Goal: Task Accomplishment & Management: Use online tool/utility

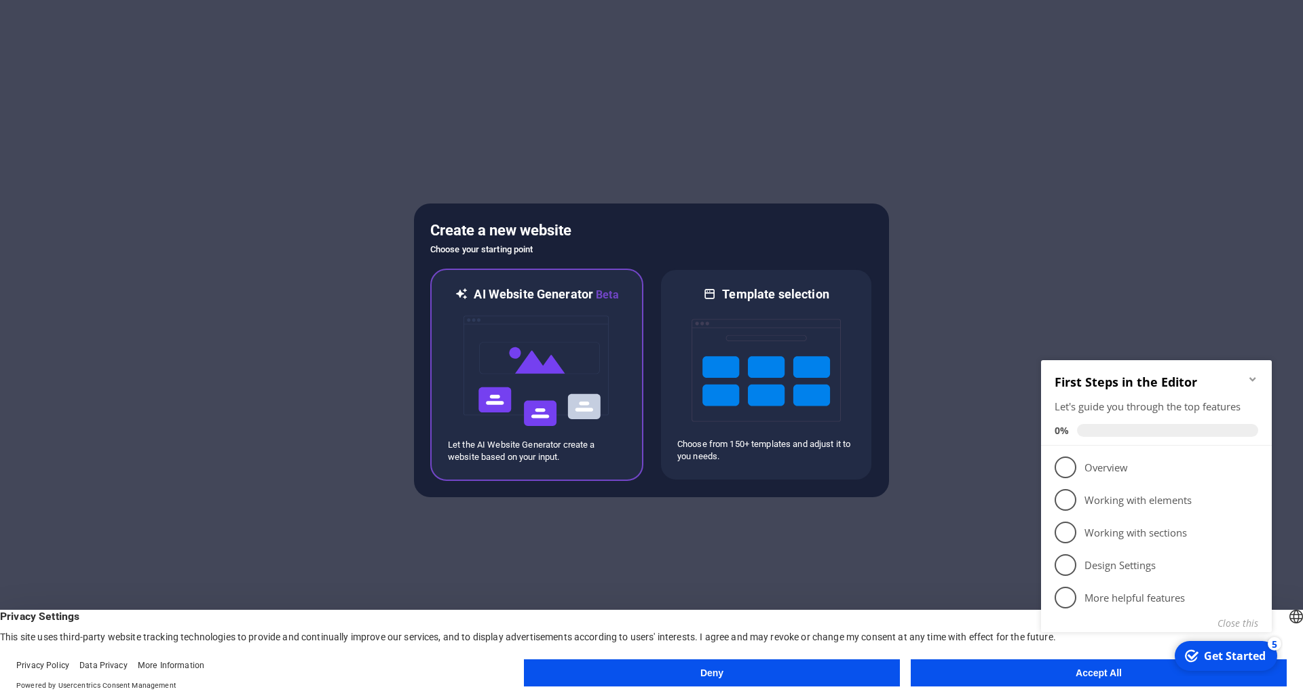
click at [593, 303] on img at bounding box center [536, 371] width 149 height 136
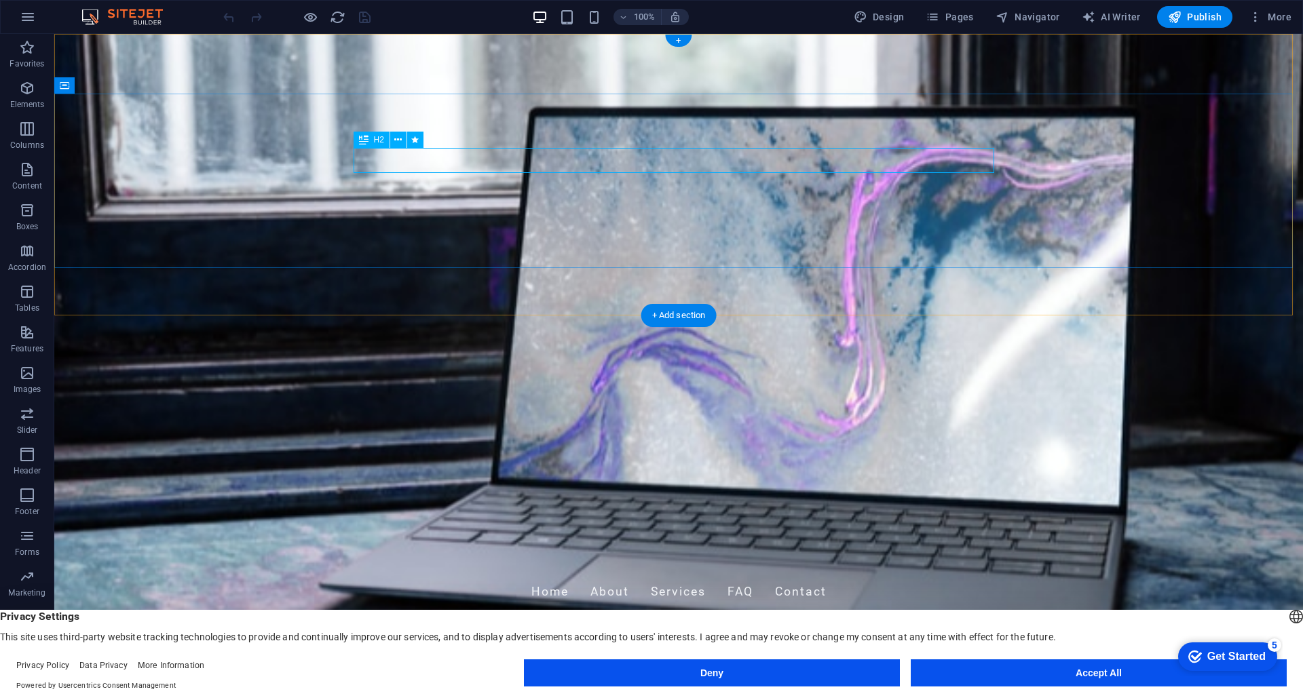
click at [790, 675] on div "Revolutionizing Travel with AI" at bounding box center [678, 687] width 641 height 24
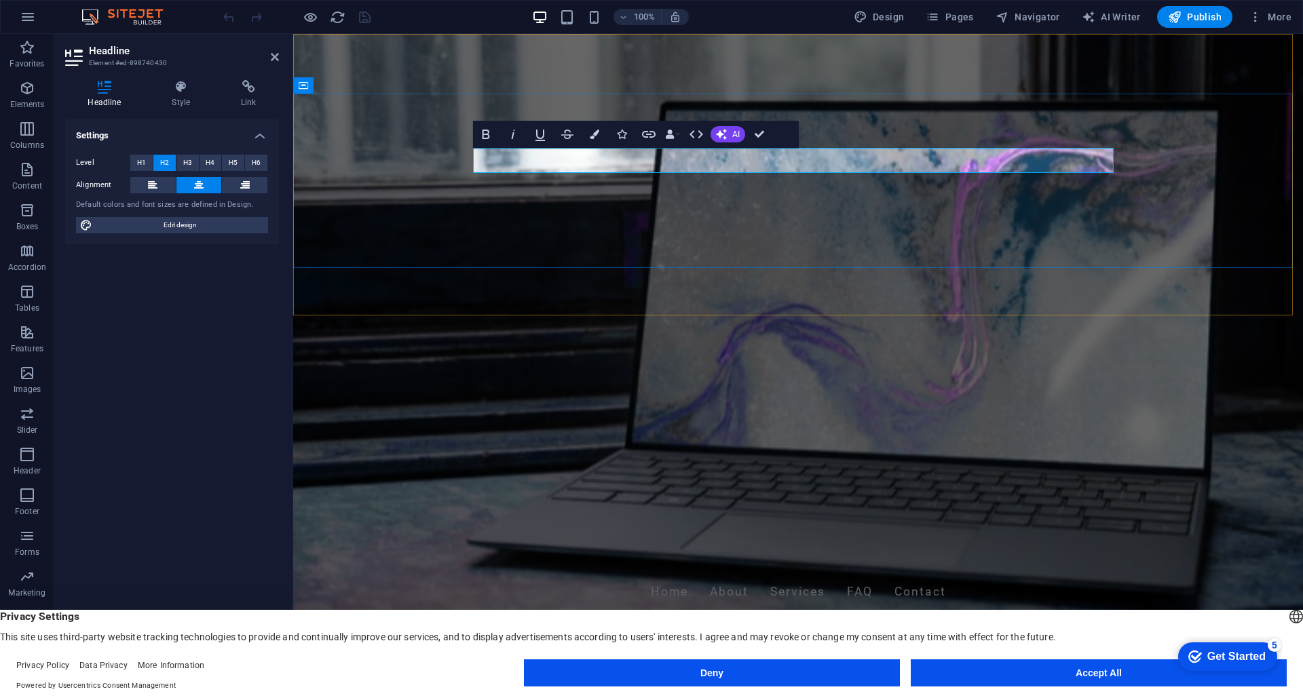
click at [924, 675] on h2 "Revolutionizing Travel with AI" at bounding box center [798, 687] width 641 height 24
click at [1086, 620] on div "JAHONGIRVISA Plan your journey smarter with my-doc.uz." at bounding box center [798, 707] width 1010 height 174
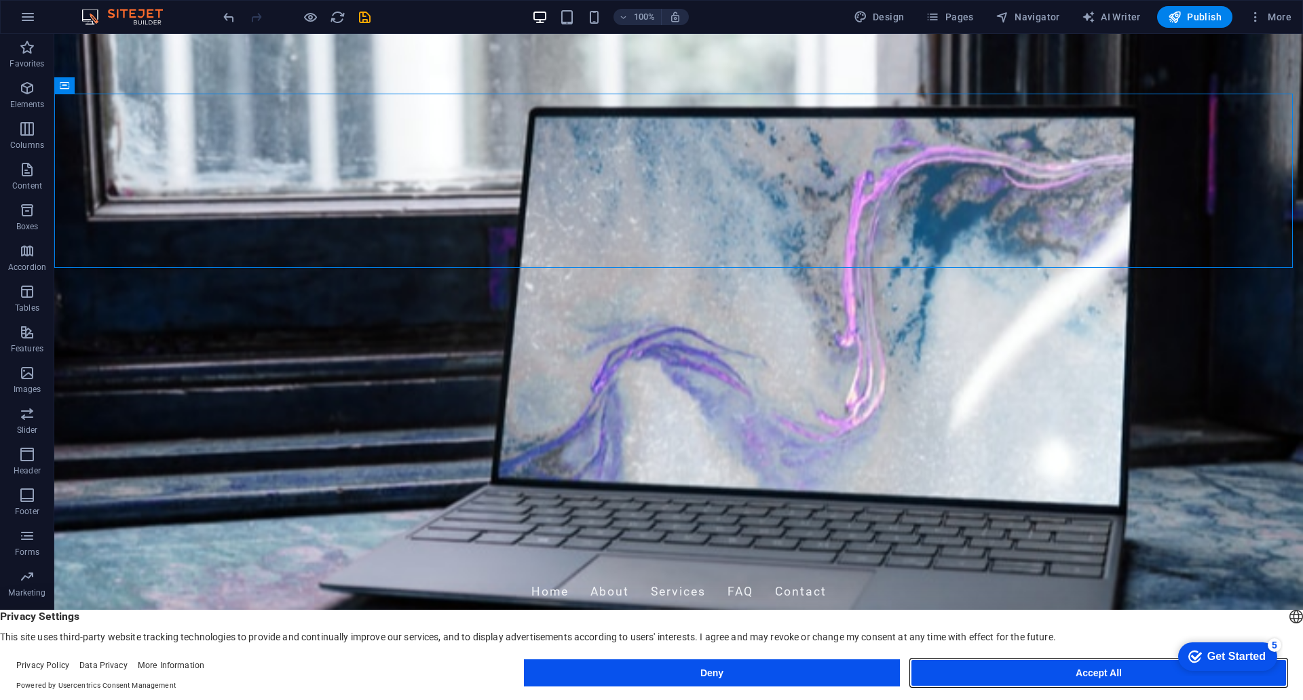
drag, startPoint x: 1070, startPoint y: 584, endPoint x: 1016, endPoint y: 502, distance: 98.4
click at [1070, 660] on button "Accept All" at bounding box center [1099, 673] width 376 height 27
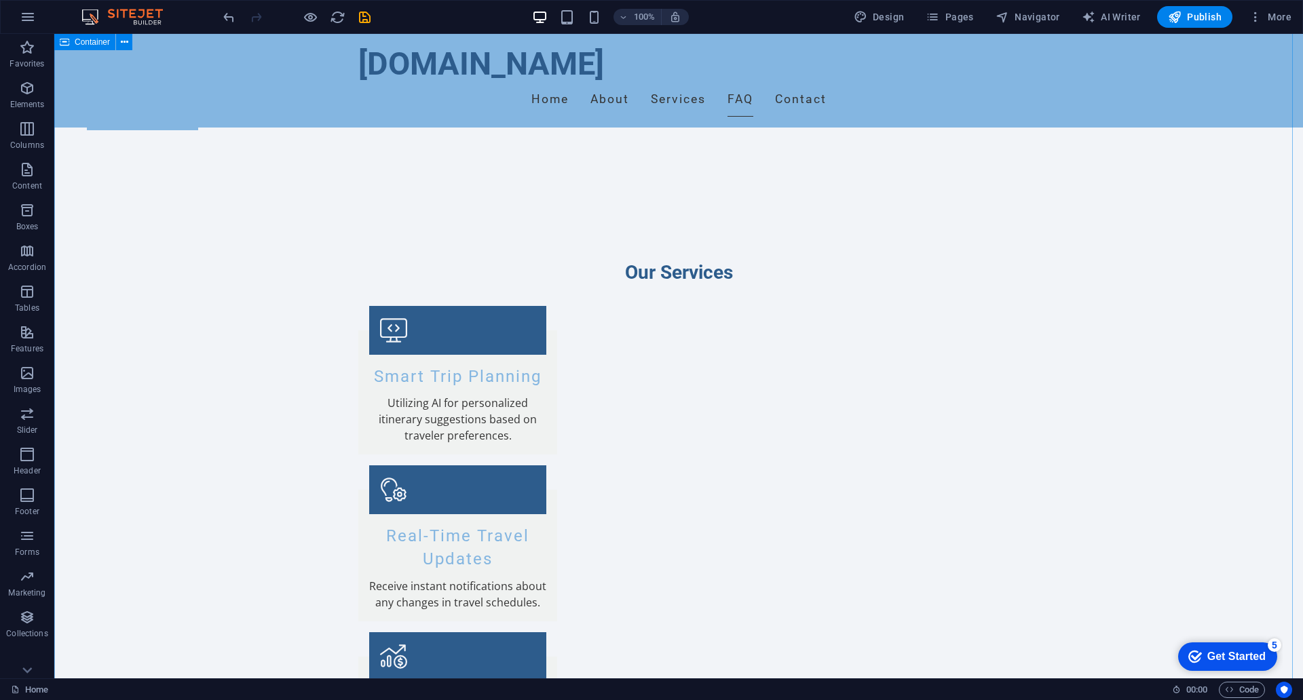
scroll to position [1221, 0]
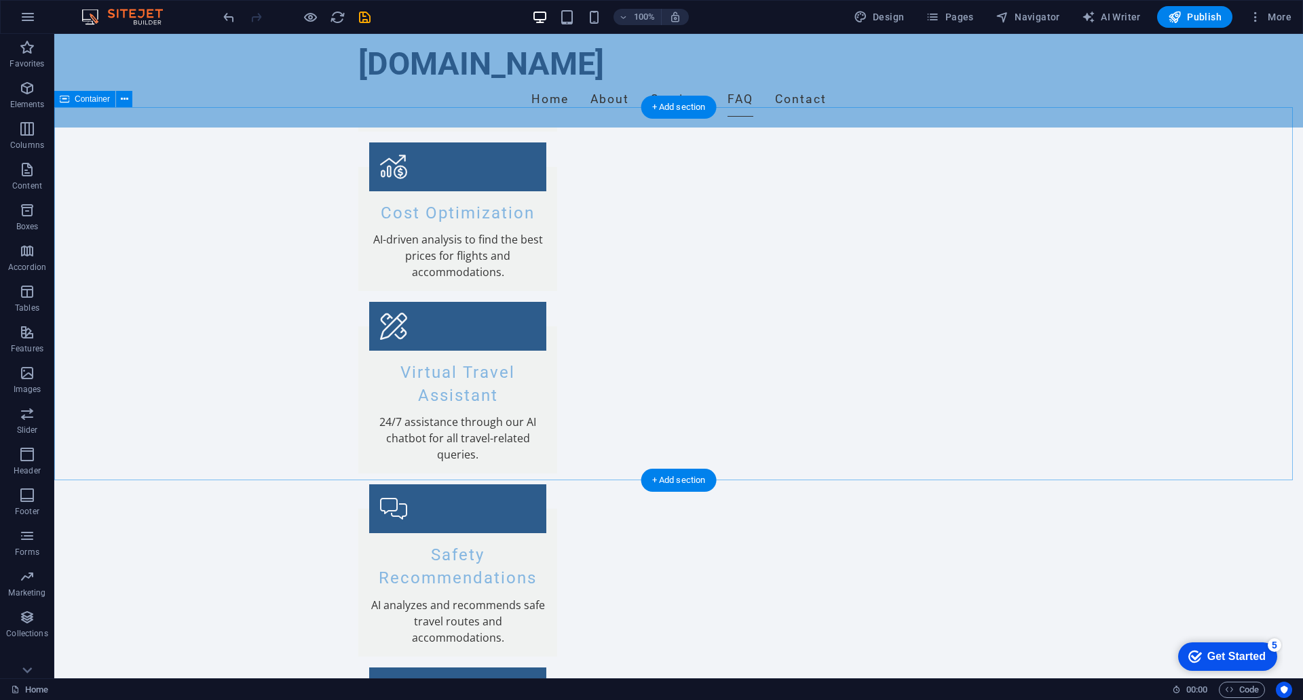
scroll to position [1697, 0]
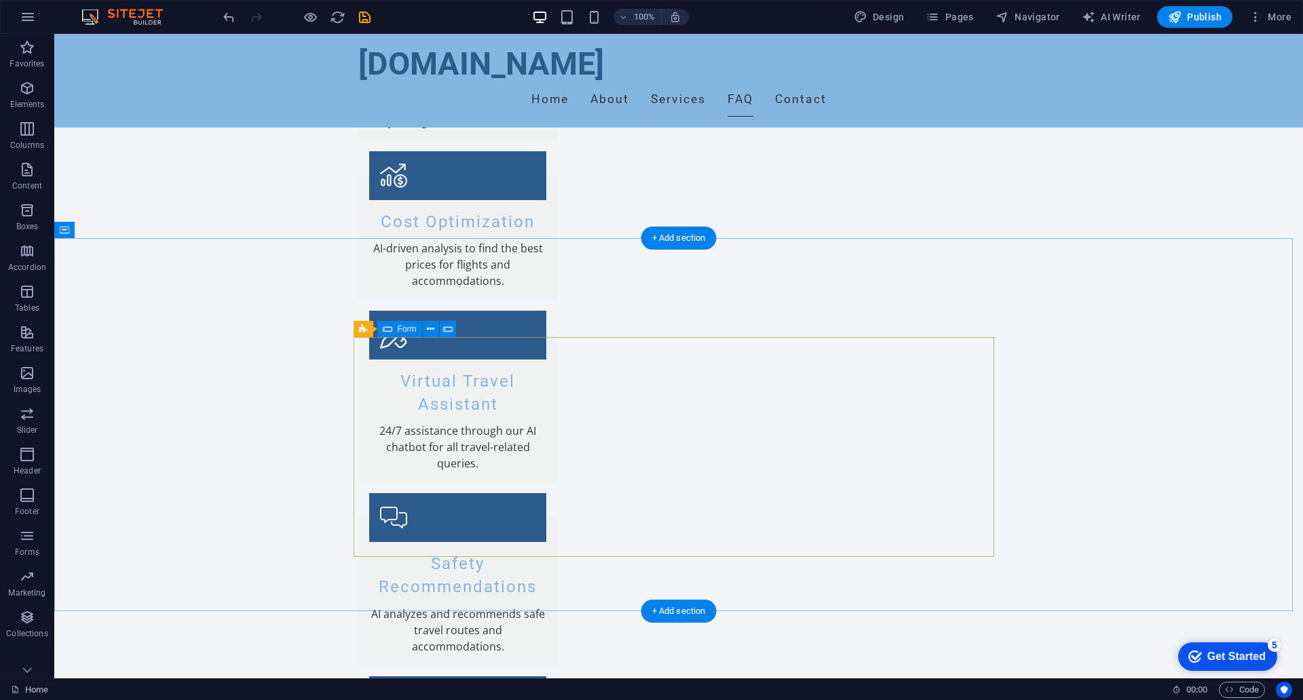
click at [400, 331] on span "Form" at bounding box center [407, 329] width 19 height 8
click at [437, 330] on button at bounding box center [431, 329] width 16 height 16
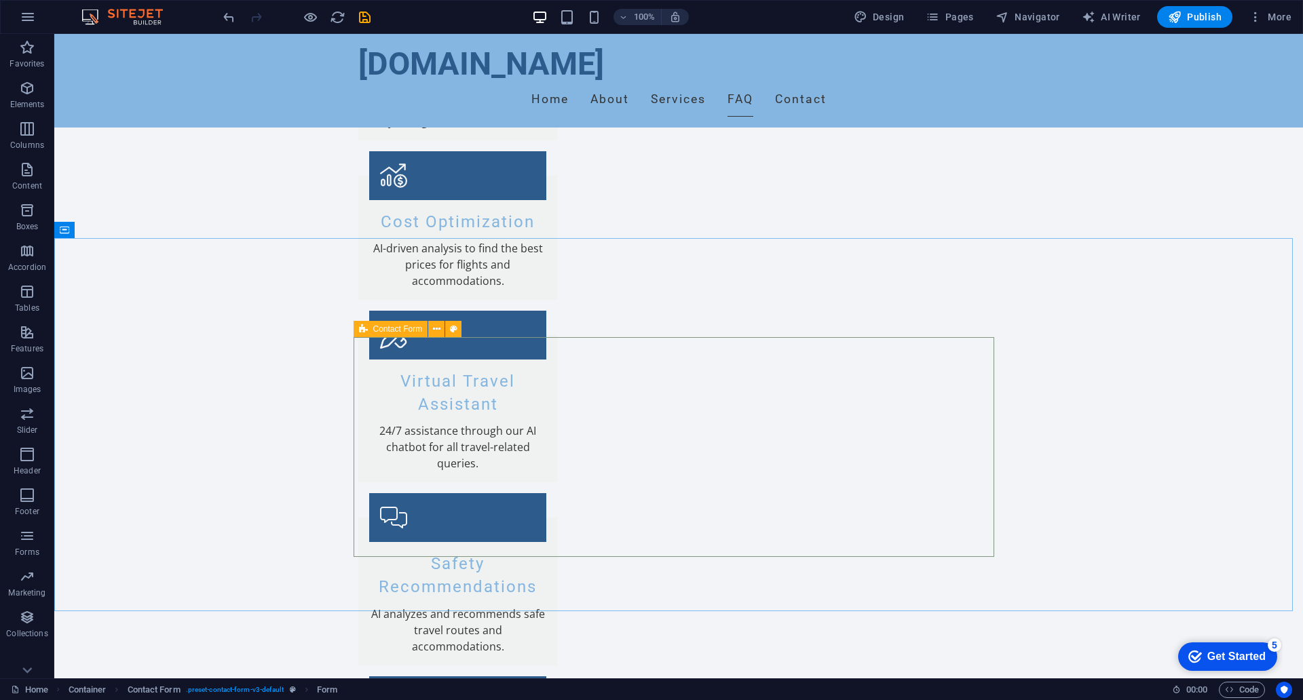
click at [360, 330] on icon at bounding box center [363, 329] width 9 height 16
click at [432, 330] on button at bounding box center [436, 329] width 16 height 16
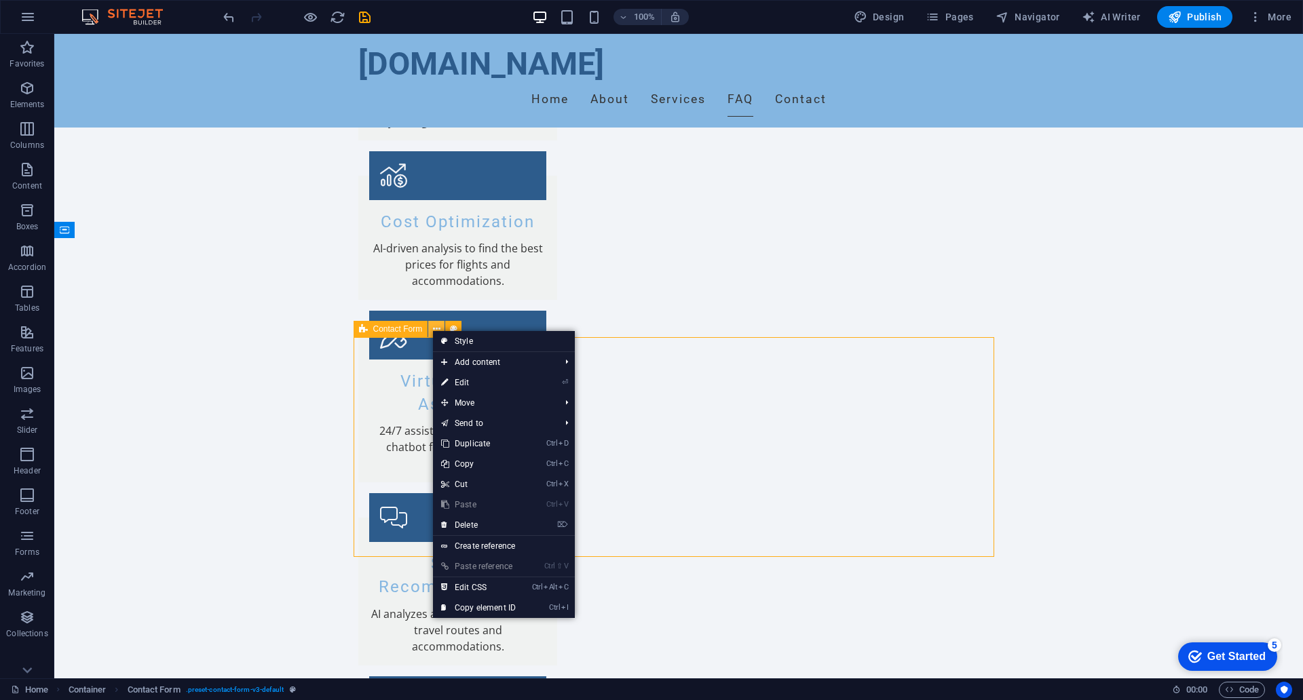
click at [432, 330] on button at bounding box center [436, 329] width 16 height 16
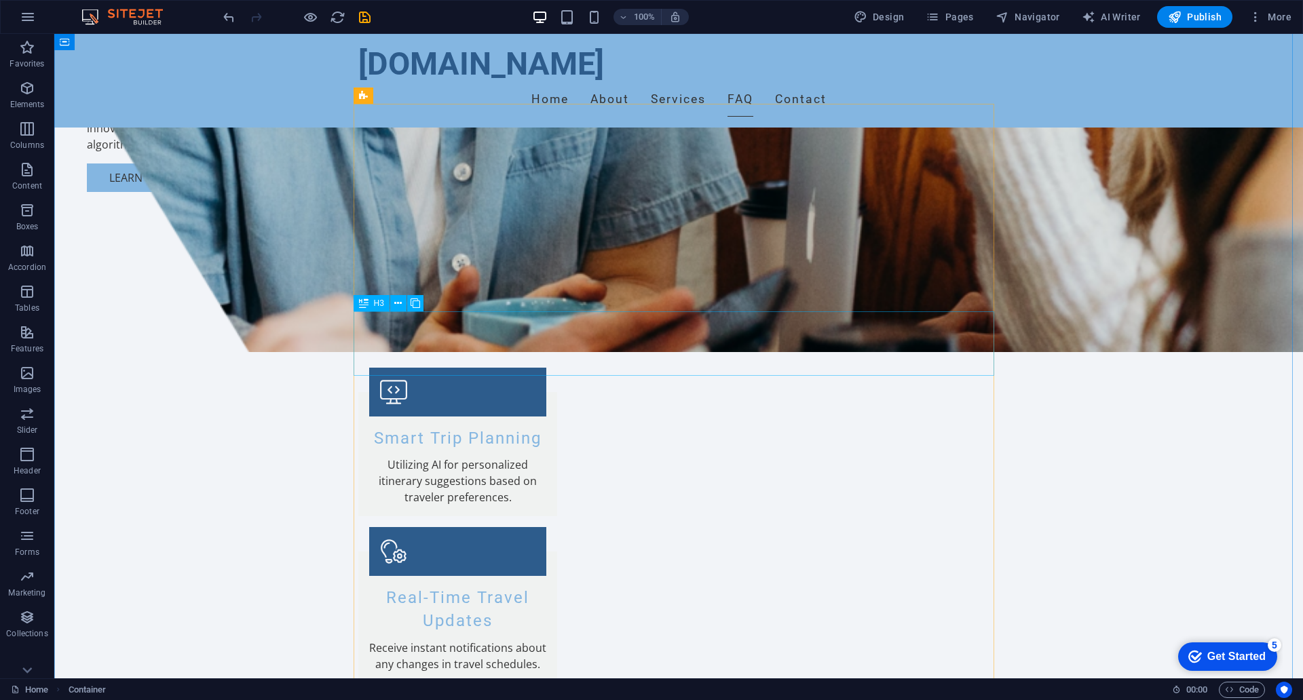
scroll to position [679, 0]
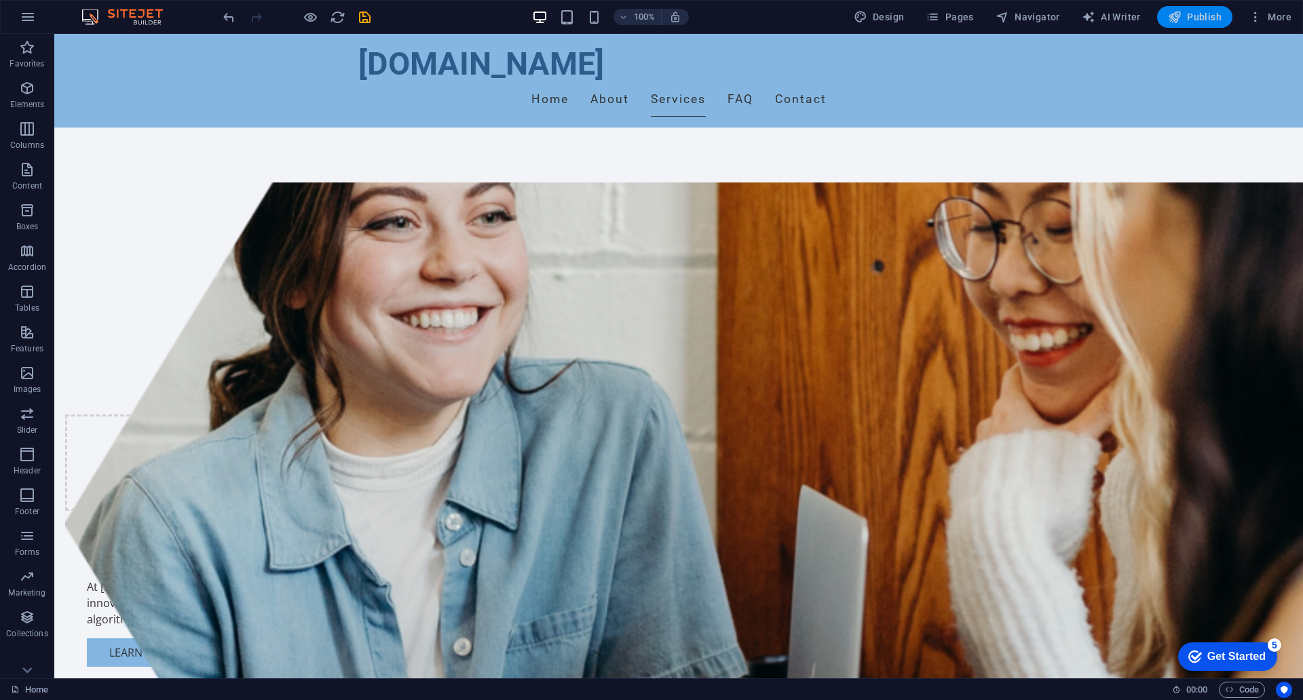
click at [1169, 17] on icon "button" at bounding box center [1175, 17] width 14 height 14
